Goal: Transaction & Acquisition: Purchase product/service

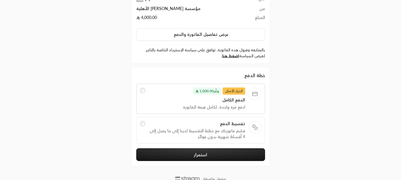
scroll to position [42, 0]
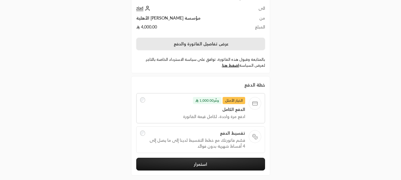
click at [209, 42] on button "عرض تفاصيل الفاتورة والدفع" at bounding box center [200, 44] width 129 height 12
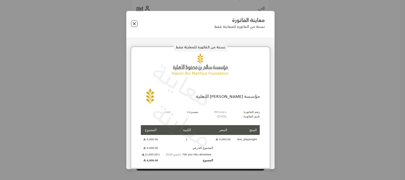
click at [136, 25] on button "Close" at bounding box center [134, 23] width 7 height 7
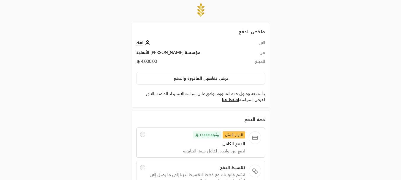
scroll to position [0, 0]
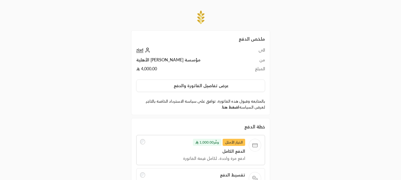
click at [228, 106] on link "اضغط هنا" at bounding box center [230, 107] width 17 height 5
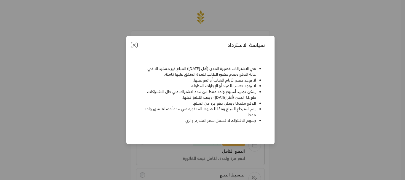
click at [137, 44] on button "Close" at bounding box center [134, 45] width 7 height 7
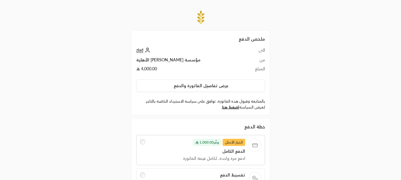
click at [333, 30] on div "ملخص الدفع الى ziad من مؤسسة سالم بن محفوظ الأهلية المبلغ 4,000.00 عرض تفاصيل ا…" at bounding box center [200, 126] width 401 height 252
click at [161, 61] on td "مؤسسة سالم بن محفوظ الأهلية" at bounding box center [191, 61] width 111 height 9
click at [185, 67] on td "4,000.00" at bounding box center [191, 70] width 111 height 9
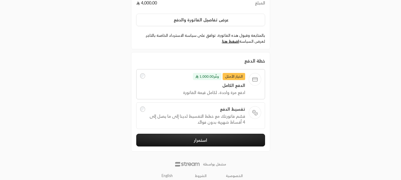
scroll to position [71, 0]
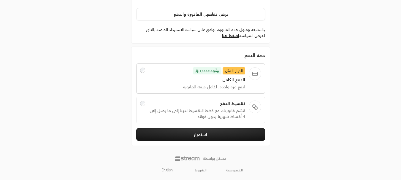
drag, startPoint x: 165, startPoint y: 168, endPoint x: 93, endPoint y: 105, distance: 96.5
click at [93, 105] on div "ملخص الدفع الى ziad من مؤسسة سالم بن محفوظ الأهلية المبلغ 4,000.00 عرض تفاصيل ا…" at bounding box center [200, 55] width 401 height 252
click at [168, 173] on link "English" at bounding box center [167, 170] width 18 height 9
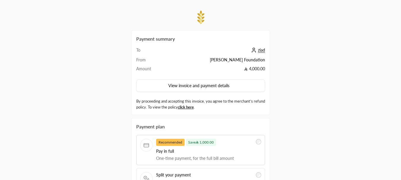
scroll to position [71, 0]
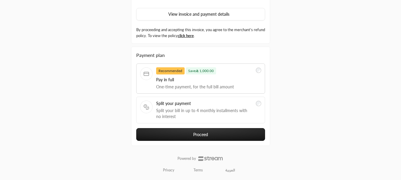
click at [185, 133] on button "Proceed" at bounding box center [200, 134] width 129 height 13
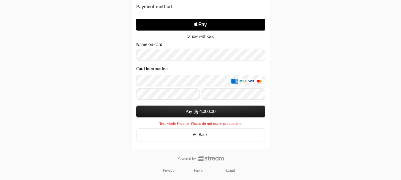
scroll to position [98, 0]
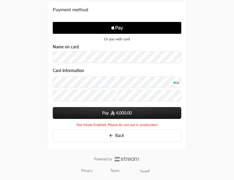
click at [116, 115] on span "4,000.00" at bounding box center [124, 113] width 16 height 6
